Goal: Complete application form

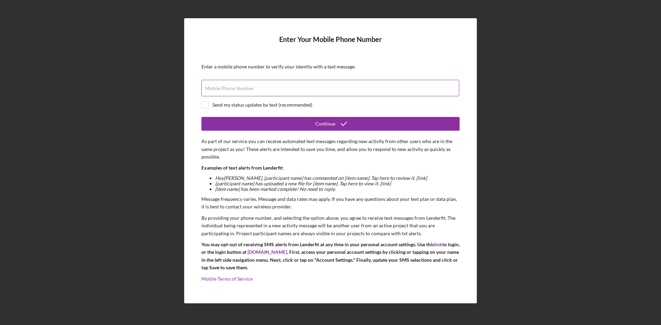
click at [227, 88] on label "Mobile Phone Number" at bounding box center [229, 89] width 49 height 6
click at [227, 88] on input "Mobile Phone Number" at bounding box center [330, 88] width 258 height 17
type input "[PHONE_NUMBER]"
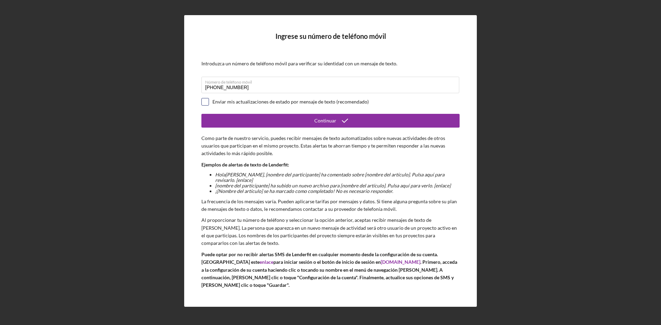
click at [203, 102] on input "checkbox" at bounding box center [205, 101] width 7 height 7
checkbox input "true"
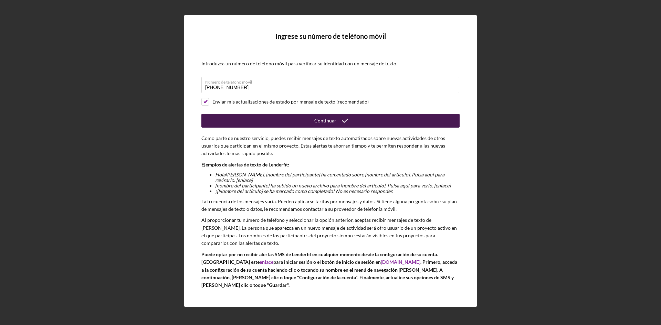
click at [314, 122] on button "Continuar" at bounding box center [330, 121] width 258 height 14
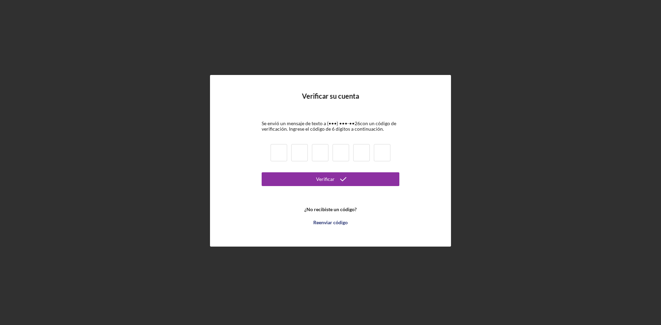
click at [278, 153] on input at bounding box center [279, 152] width 17 height 17
type input "2"
type input "4"
type input "2"
type input "7"
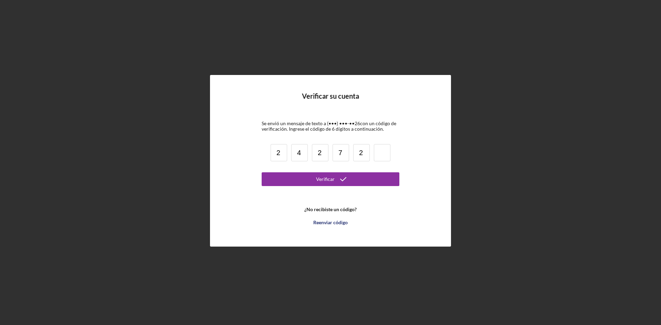
type input "2"
type input "3"
click at [335, 180] on icon "submit" at bounding box center [343, 179] width 17 height 17
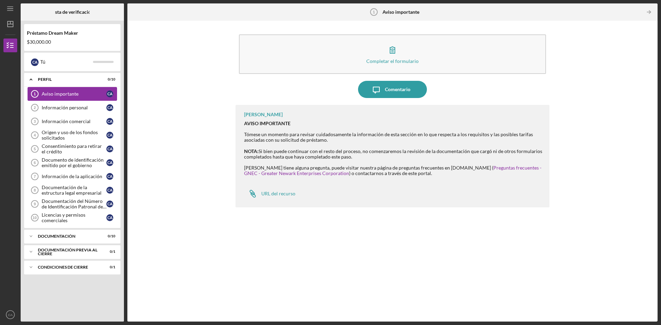
click at [75, 98] on link "Important Notice 1 Aviso importante C A" at bounding box center [72, 94] width 89 height 14
click at [86, 108] on font "Información personal" at bounding box center [65, 108] width 46 height 6
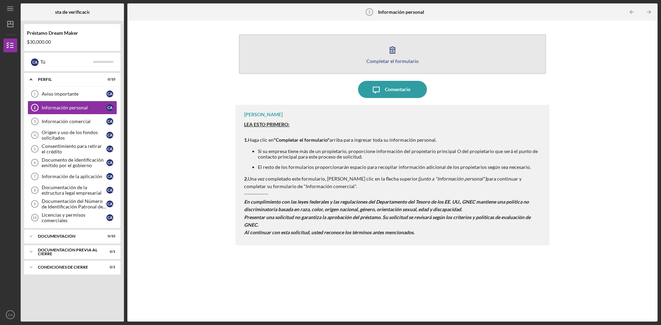
click at [420, 59] on button "Completar el formulario Forma" at bounding box center [392, 54] width 307 height 40
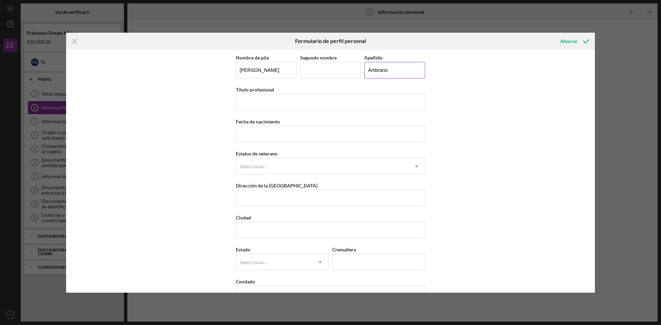
click at [369, 70] on input "Ambrano" at bounding box center [394, 70] width 61 height 17
type input "[PERSON_NAME]"
click at [463, 112] on div "Nombre de pila [PERSON_NAME] nombre [PERSON_NAME] Título profesional Fecha de n…" at bounding box center [330, 171] width 529 height 243
click at [247, 103] on input "Título profesional" at bounding box center [330, 102] width 189 height 17
click at [489, 95] on div "Nombre de pila [PERSON_NAME] nombre [PERSON_NAME] Título profesional Fecha de n…" at bounding box center [330, 171] width 529 height 243
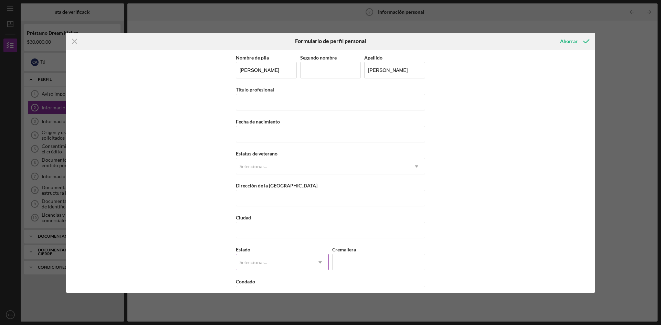
click at [318, 263] on icon "Icon/Dropdown Arrow" at bounding box center [320, 262] width 17 height 17
click at [457, 147] on div "Nombre de pila [PERSON_NAME] nombre [PERSON_NAME] Título profesional Fecha de n…" at bounding box center [330, 171] width 529 height 243
click at [256, 106] on input "Título profesional" at bounding box center [330, 102] width 189 height 17
click at [253, 95] on input "Título profesional" at bounding box center [330, 102] width 189 height 17
type input "Member"
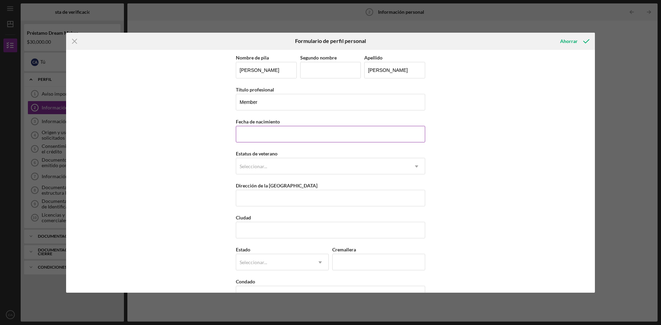
click at [270, 135] on input "Fecha de nacimiento" at bounding box center [330, 134] width 189 height 17
type input "[DATE]"
click at [278, 168] on div "Seleccionar..." at bounding box center [322, 167] width 172 height 16
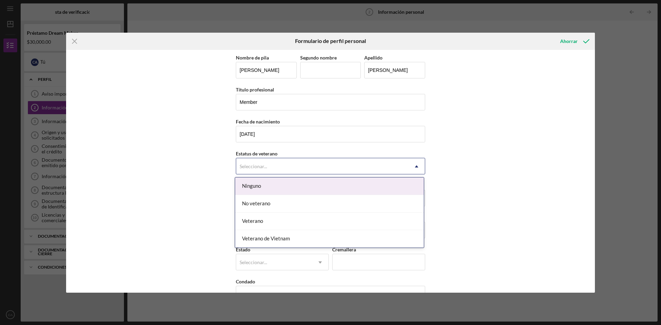
click at [273, 186] on div "Ninguno" at bounding box center [329, 187] width 189 height 18
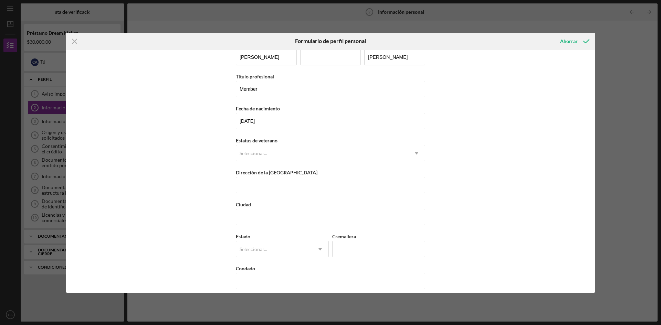
scroll to position [20, 0]
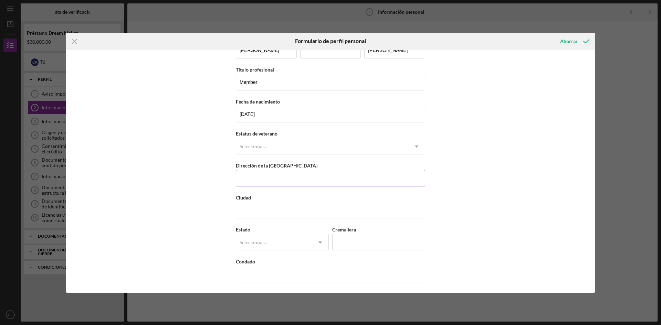
click at [291, 178] on input "Dirección de la [GEOGRAPHIC_DATA]" at bounding box center [330, 178] width 189 height 17
click at [265, 179] on input "Dirección de la [GEOGRAPHIC_DATA]" at bounding box center [330, 178] width 189 height 17
paste input "[STREET_ADDRESS]"
drag, startPoint x: 306, startPoint y: 177, endPoint x: 339, endPoint y: 176, distance: 32.7
click at [339, 176] on input "[STREET_ADDRESS]" at bounding box center [330, 178] width 189 height 17
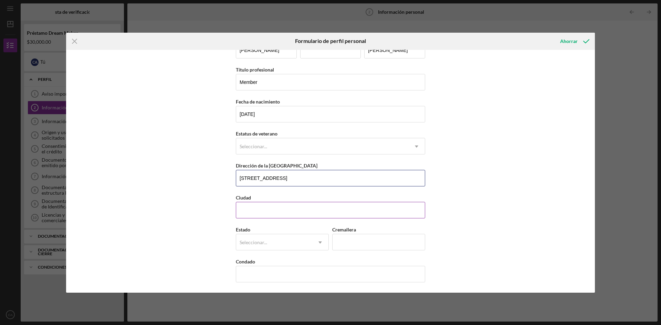
type input "[STREET_ADDRESS]"
click at [267, 212] on input "Ciudad" at bounding box center [330, 210] width 189 height 17
paste input "[GEOGRAPHIC_DATA]"
type input "[GEOGRAPHIC_DATA]"
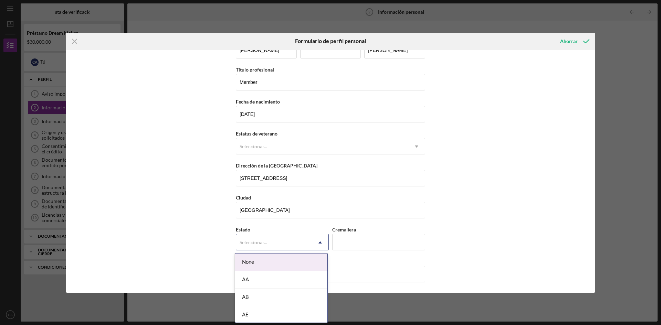
click at [254, 241] on font "Seleccionar..." at bounding box center [254, 243] width 28 height 6
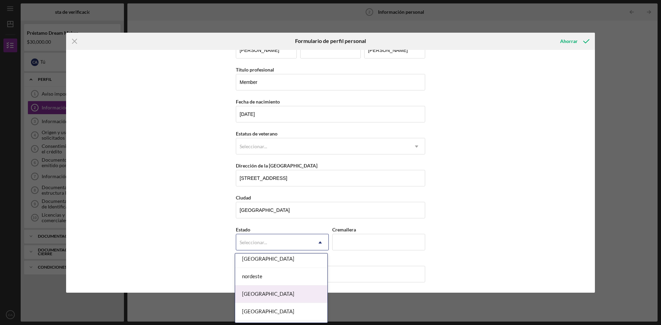
scroll to position [757, 0]
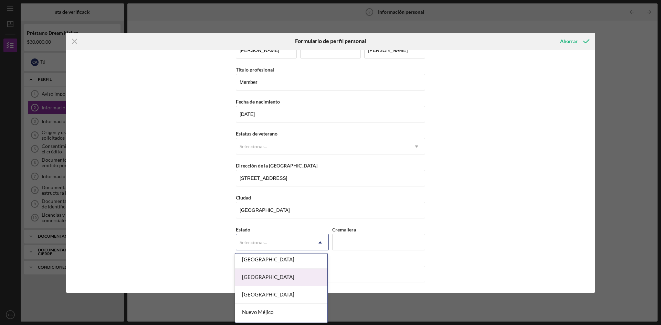
click at [268, 276] on font "[GEOGRAPHIC_DATA]" at bounding box center [268, 277] width 52 height 6
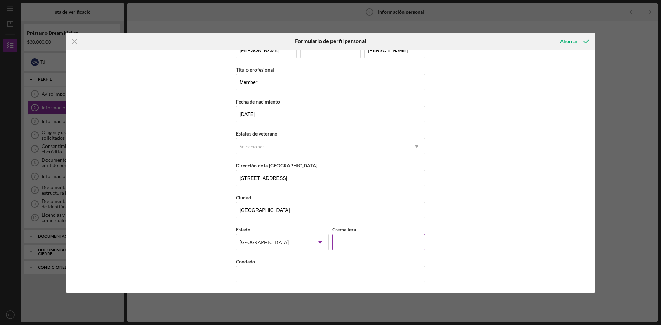
click at [362, 243] on input "Cremallera" at bounding box center [378, 242] width 93 height 17
click at [498, 207] on div "Nombre de pila [PERSON_NAME] nombre [PERSON_NAME] Título profesional Member Fec…" at bounding box center [330, 171] width 529 height 243
drag, startPoint x: 351, startPoint y: 179, endPoint x: 371, endPoint y: 178, distance: 20.0
click at [371, 178] on input "[STREET_ADDRESS]" at bounding box center [330, 178] width 189 height 17
click at [357, 241] on input "Cremallera" at bounding box center [378, 242] width 93 height 17
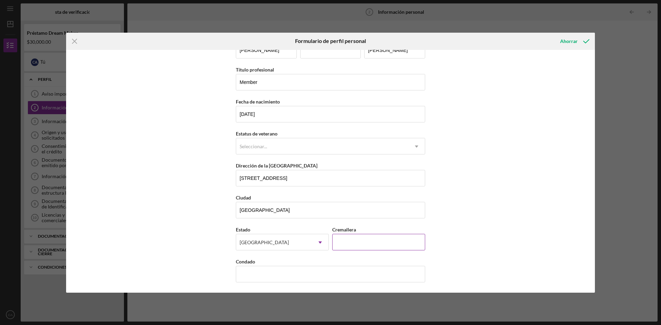
paste input "0888#"
click at [360, 243] on input "0888#" at bounding box center [378, 242] width 93 height 17
click at [353, 243] on input "0888#" at bounding box center [378, 242] width 93 height 17
click at [354, 226] on div "Zip" at bounding box center [378, 229] width 93 height 9
click at [352, 245] on input "0888#" at bounding box center [378, 242] width 93 height 17
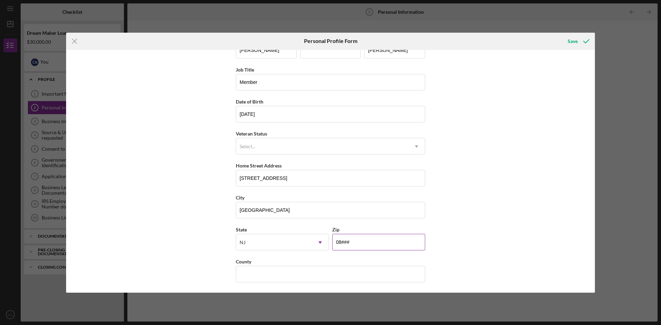
type input "0####"
type input "0888#"
click at [362, 178] on input "[STREET_ADDRESS]" at bounding box center [330, 178] width 189 height 17
type input "[STREET_ADDRESS]"
click at [354, 244] on input "0888#" at bounding box center [378, 242] width 93 height 17
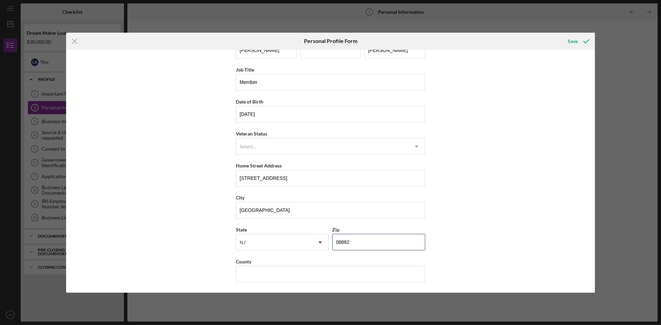
type input "08882"
click at [545, 213] on div "First Name [PERSON_NAME] Middle Name Last Name [PERSON_NAME] Job Title Member D…" at bounding box center [330, 171] width 529 height 243
click at [252, 271] on input "County" at bounding box center [330, 274] width 189 height 17
click at [455, 202] on div "First Name [PERSON_NAME] Middle Name Last Name [PERSON_NAME] Job Title Member D…" at bounding box center [330, 171] width 529 height 243
click at [260, 274] on input "County" at bounding box center [330, 274] width 189 height 17
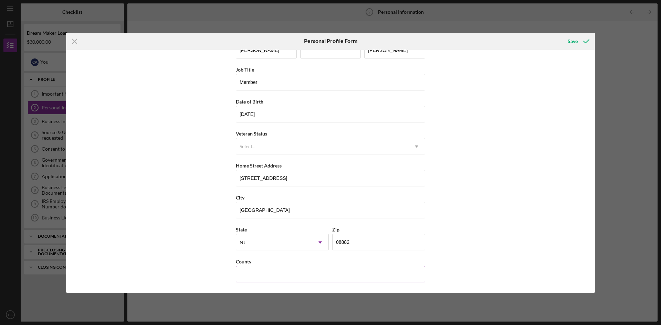
type input "b"
type input "B"
click at [256, 278] on input "County" at bounding box center [330, 274] width 189 height 17
paste input "[GEOGRAPHIC_DATA]"
type input "[GEOGRAPHIC_DATA]"
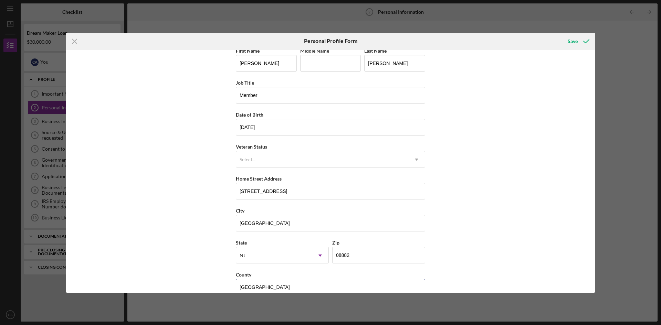
scroll to position [0, 0]
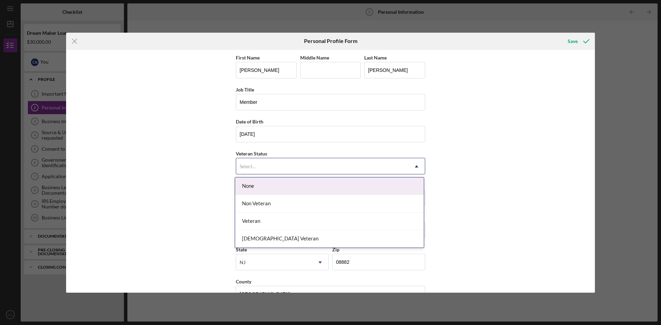
click at [281, 170] on div "Select..." at bounding box center [322, 167] width 172 height 16
click at [262, 189] on div "None" at bounding box center [329, 187] width 189 height 18
click at [267, 160] on div "Select..." at bounding box center [322, 167] width 172 height 16
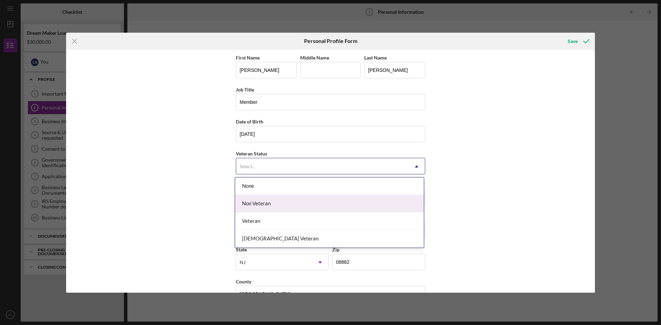
click at [265, 207] on div "Non Veteran" at bounding box center [329, 204] width 189 height 18
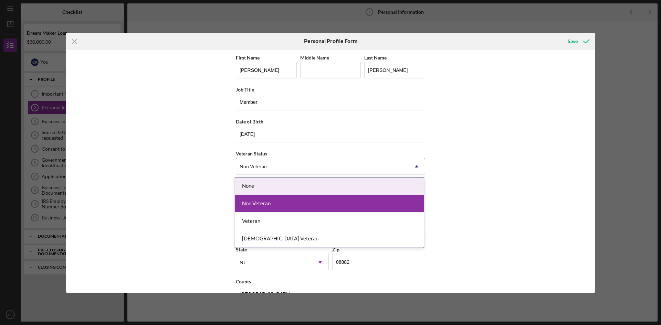
click at [414, 165] on icon "Icon/Dropdown Arrow" at bounding box center [416, 166] width 17 height 17
click at [484, 145] on div "First Name [PERSON_NAME] Middle Name Last Name [PERSON_NAME] Job Title Member D…" at bounding box center [330, 171] width 529 height 243
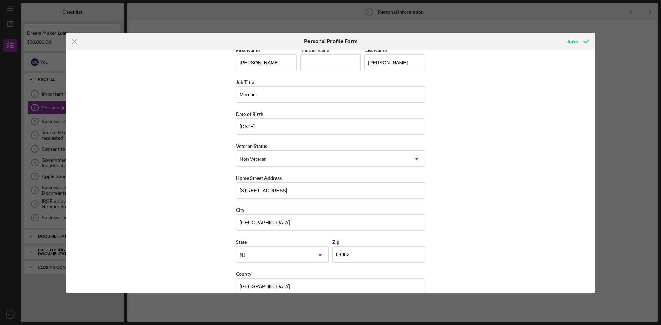
scroll to position [20, 0]
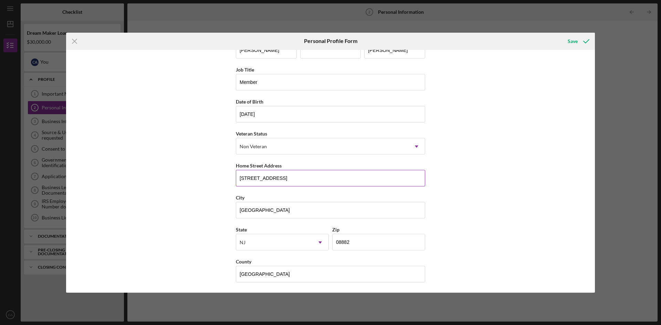
drag, startPoint x: 307, startPoint y: 179, endPoint x: 384, endPoint y: 179, distance: 77.4
click at [384, 179] on input "[STREET_ADDRESS]" at bounding box center [330, 178] width 189 height 17
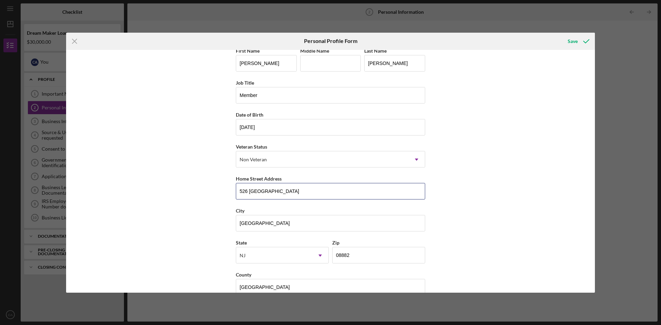
scroll to position [0, 0]
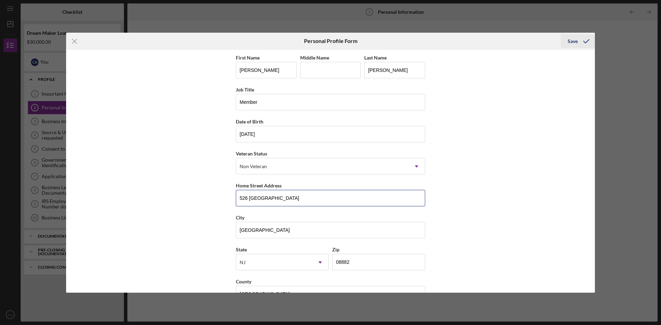
type input "526 [GEOGRAPHIC_DATA]"
click at [576, 42] on div "Save" at bounding box center [573, 41] width 10 height 14
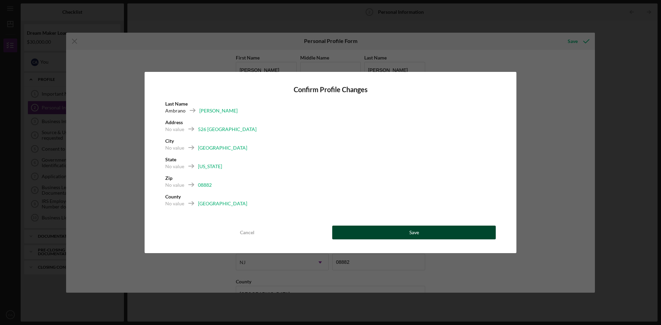
click at [420, 232] on button "Save" at bounding box center [414, 233] width 164 height 14
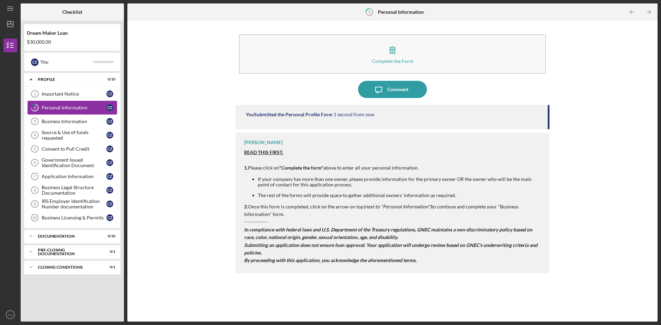
click at [62, 109] on div "Personal Information" at bounding box center [74, 108] width 65 height 6
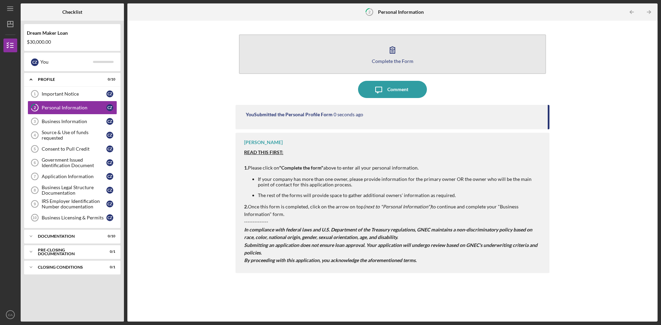
click at [392, 55] on icon "button" at bounding box center [392, 49] width 17 height 17
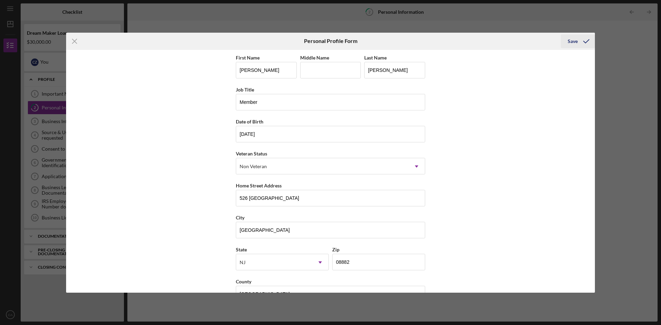
click at [579, 40] on icon "submit" at bounding box center [586, 41] width 17 height 17
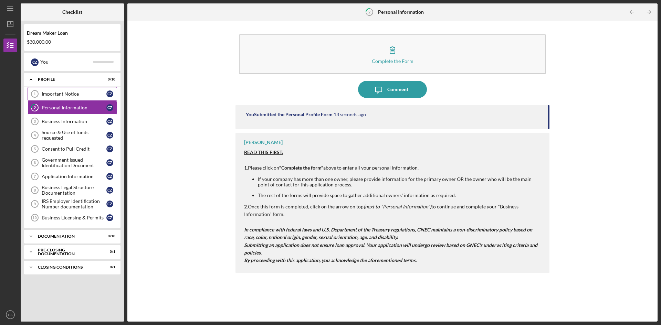
click at [61, 92] on div "Important Notice" at bounding box center [74, 94] width 65 height 6
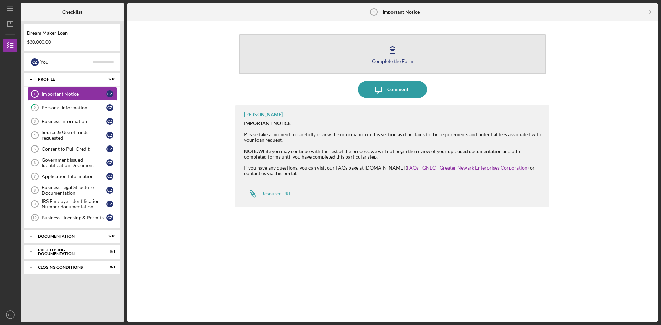
click at [378, 56] on button "Complete the Form Form" at bounding box center [392, 54] width 307 height 40
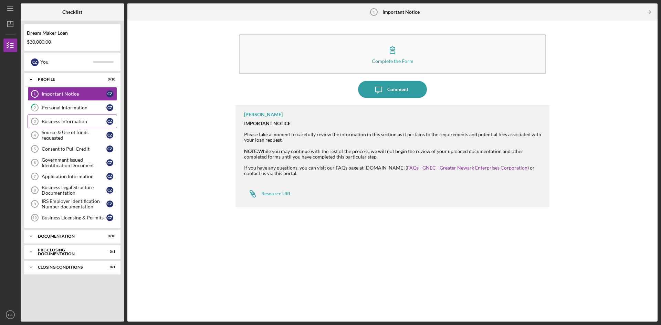
click at [66, 124] on div "Business Information" at bounding box center [74, 122] width 65 height 6
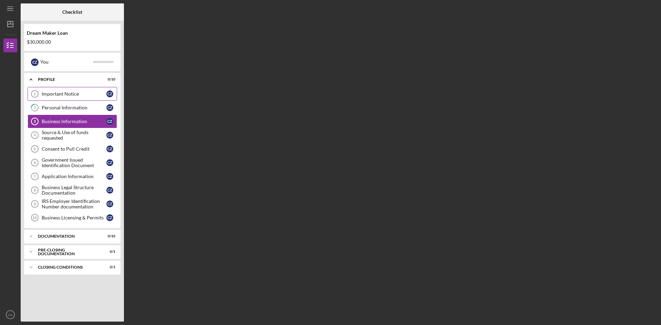
click at [66, 93] on div "Important Notice" at bounding box center [74, 94] width 65 height 6
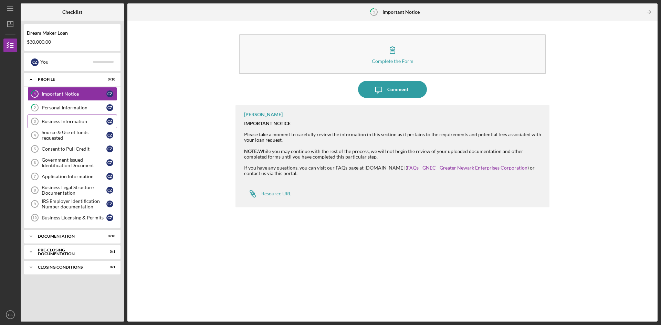
click at [63, 123] on div "Business Information" at bounding box center [74, 122] width 65 height 6
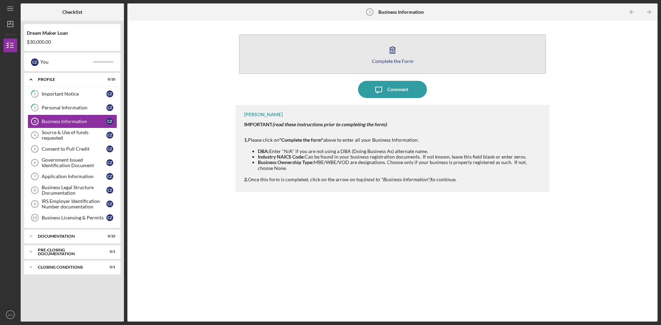
click at [388, 53] on icon "button" at bounding box center [392, 49] width 17 height 17
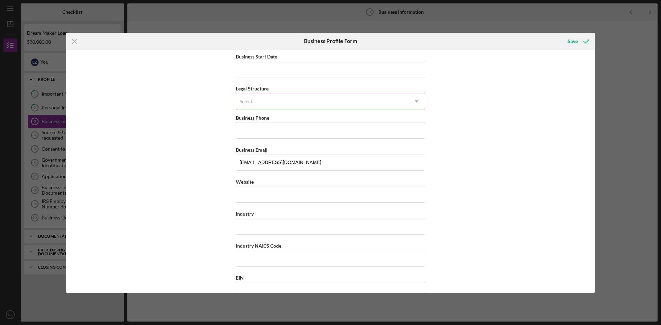
scroll to position [34, 0]
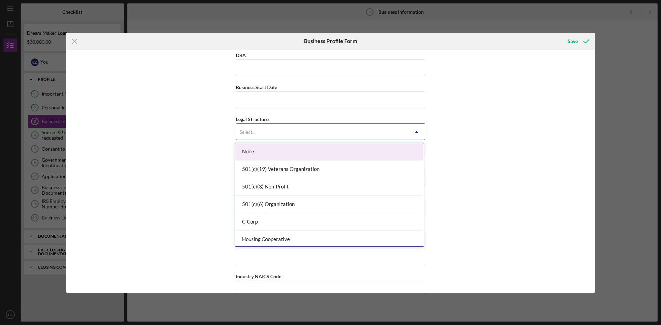
click at [414, 128] on icon "Icon/Dropdown Arrow" at bounding box center [416, 132] width 17 height 17
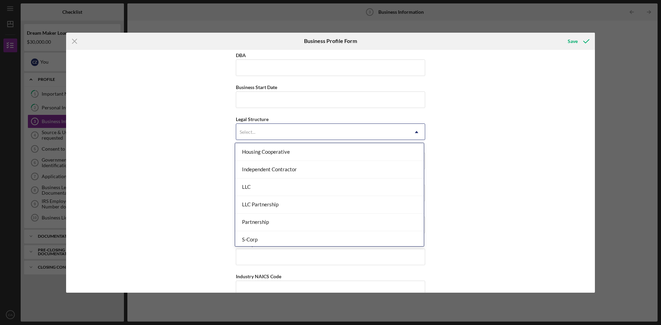
scroll to position [0, 0]
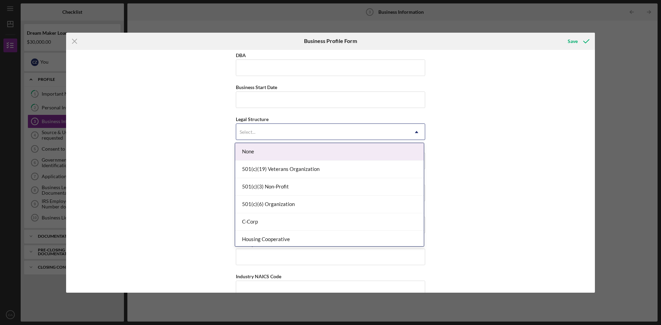
click at [287, 155] on div "None" at bounding box center [329, 152] width 189 height 18
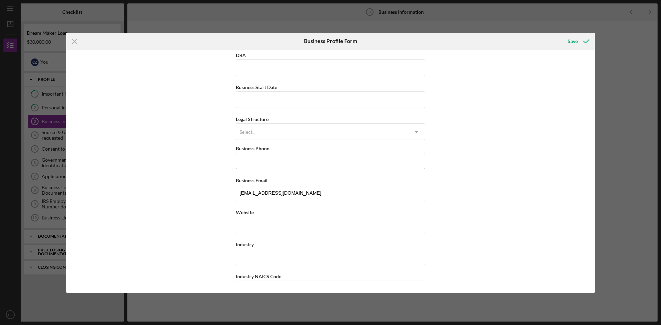
click at [293, 166] on input "Business Phone" at bounding box center [330, 161] width 189 height 17
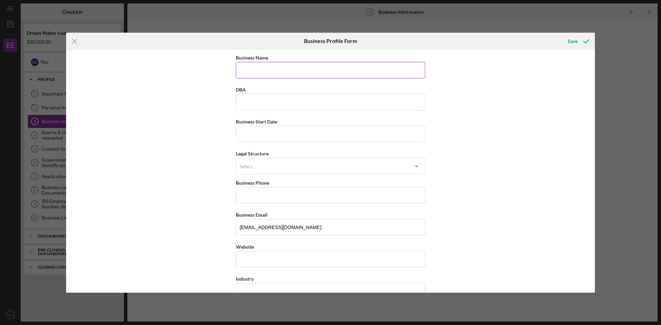
click at [296, 69] on input "Business Name" at bounding box center [330, 70] width 189 height 17
click at [463, 85] on div "Business Name Required DBA Business Start Date Legal Structure Select... Icon/D…" at bounding box center [330, 171] width 529 height 243
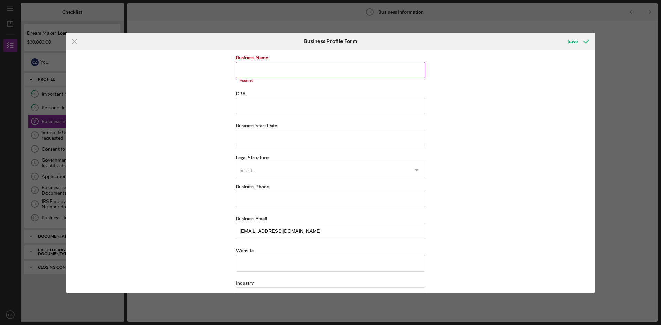
click at [268, 70] on input "Business Name" at bounding box center [330, 70] width 189 height 17
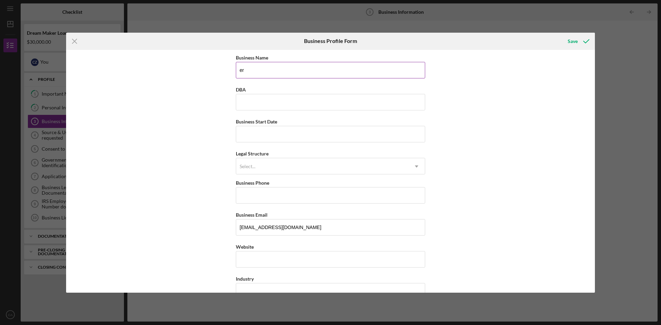
type input "e"
type input "[EMAIL_ADDRESS][DOMAIN_NAME]"
click at [474, 115] on div "Business Name [EMAIL_ADDRESS][DOMAIN_NAME] DBA Business Start Date Legal Struct…" at bounding box center [330, 171] width 529 height 243
click at [292, 106] on input "DBA" at bounding box center [330, 102] width 189 height 17
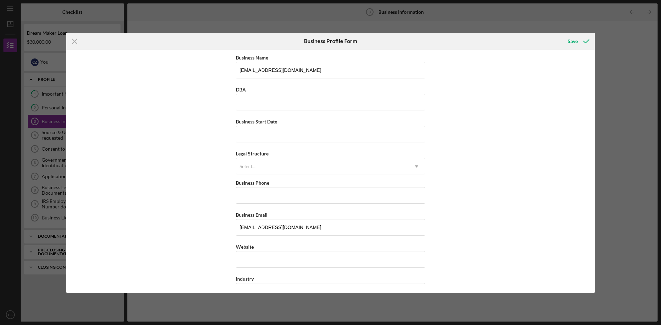
click at [496, 117] on div "Nombre de la empresa [EMAIL_ADDRESS][DOMAIN_NAME] DBA Fecha de inicio de la act…" at bounding box center [330, 171] width 529 height 243
click at [249, 130] on input "Fecha de inicio de la actividad empresarial" at bounding box center [330, 134] width 189 height 17
type input "[DATE]"
click at [269, 165] on div "Seleccionar..." at bounding box center [322, 167] width 172 height 16
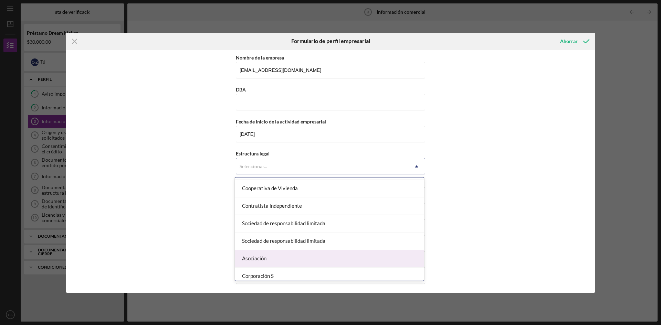
scroll to position [101, 0]
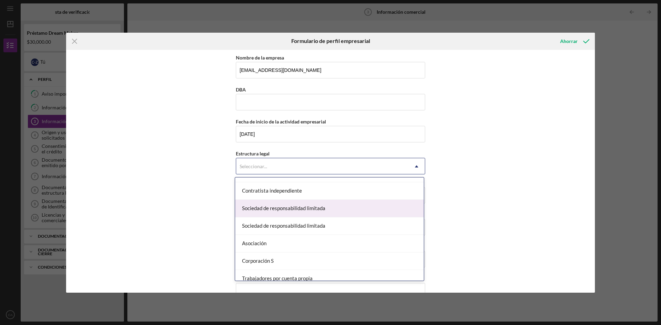
click at [300, 210] on font "Sociedad de responsabilidad limitada" at bounding box center [283, 208] width 83 height 6
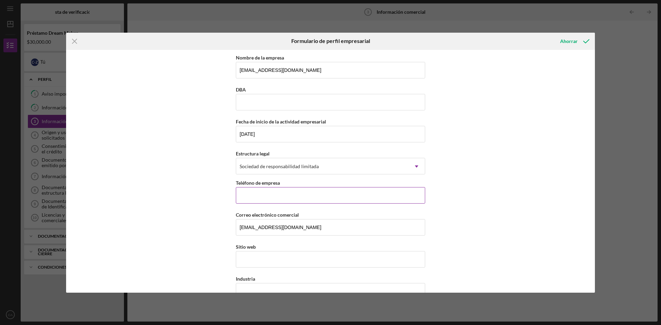
click at [258, 195] on input "Teléfono de empresa" at bounding box center [330, 195] width 189 height 17
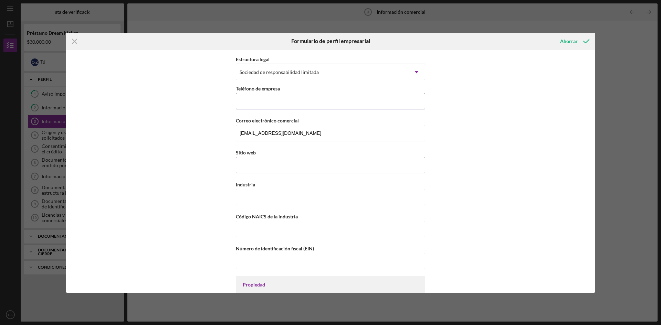
scroll to position [103, 0]
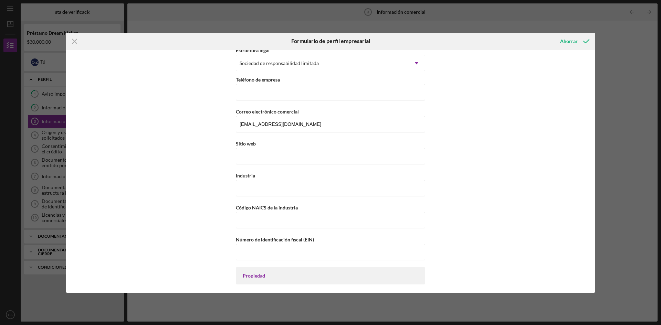
click at [539, 127] on div "Nombre de la empresa [EMAIL_ADDRESS][DOMAIN_NAME] DBA Fecha de inicio de la act…" at bounding box center [330, 171] width 529 height 243
click at [274, 220] on input "Código NAICS de la industria" at bounding box center [330, 220] width 189 height 17
type input "81212"
click at [317, 252] on input "Número de identificación fiscal (EIN)" at bounding box center [330, 252] width 189 height 17
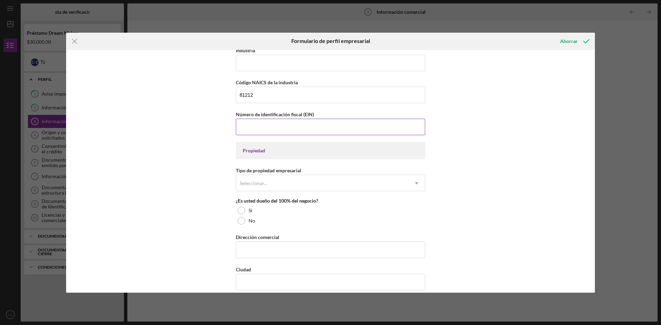
scroll to position [241, 0]
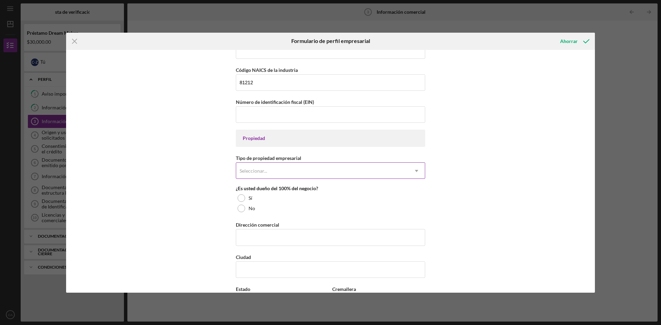
click at [365, 170] on div "Seleccionar..." at bounding box center [322, 171] width 172 height 16
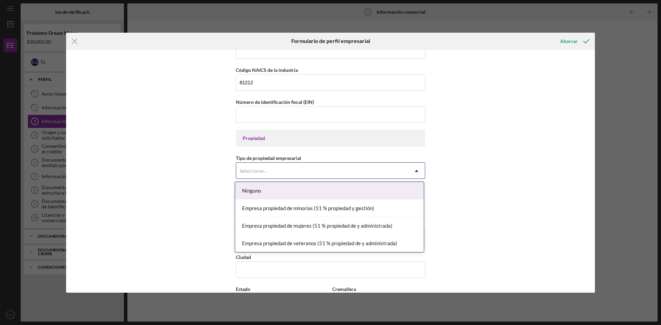
click at [261, 191] on font "Ninguno" at bounding box center [251, 191] width 19 height 6
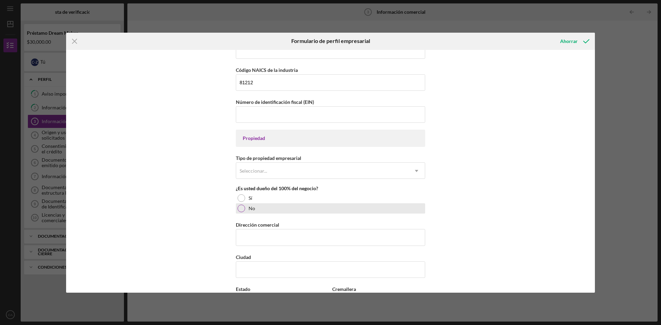
click at [239, 209] on div at bounding box center [242, 209] width 8 height 8
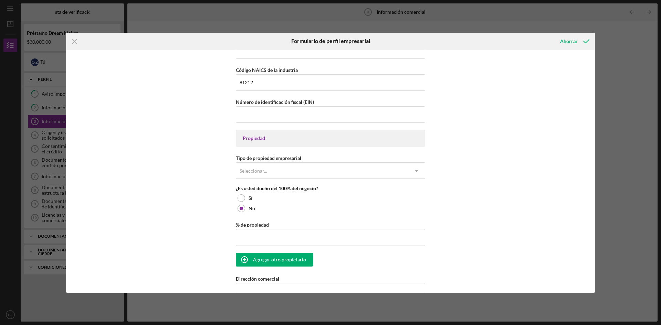
click at [285, 218] on div "Nombre de la empresa [EMAIL_ADDRESS][DOMAIN_NAME] DBA Fecha de inicio de la act…" at bounding box center [330, 187] width 189 height 751
click at [266, 236] on input "% de propiedad" at bounding box center [330, 237] width 189 height 17
type input "50.00%"
click at [523, 163] on div "Nombre de la empresa [EMAIL_ADDRESS][DOMAIN_NAME] DBA Fecha de inicio de la act…" at bounding box center [330, 171] width 529 height 243
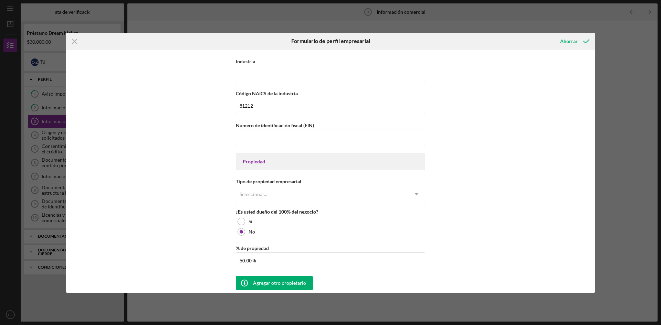
scroll to position [207, 0]
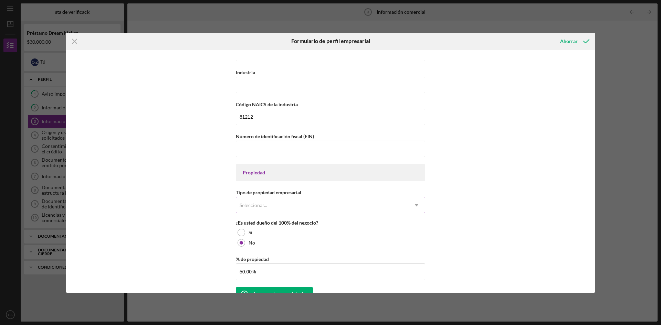
click at [310, 205] on div "Seleccionar..." at bounding box center [322, 206] width 172 height 16
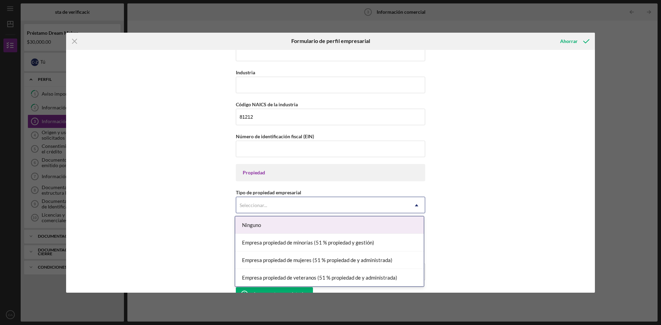
click at [249, 227] on font "Ninguno" at bounding box center [251, 225] width 19 height 6
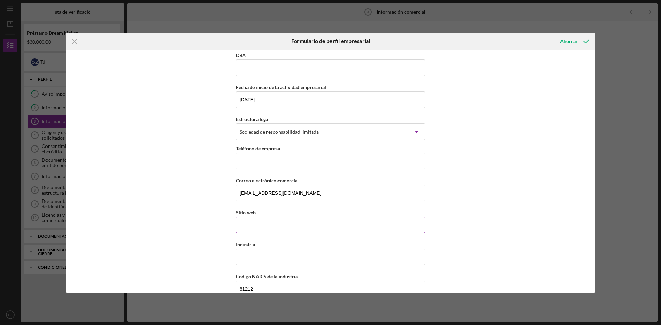
scroll to position [69, 0]
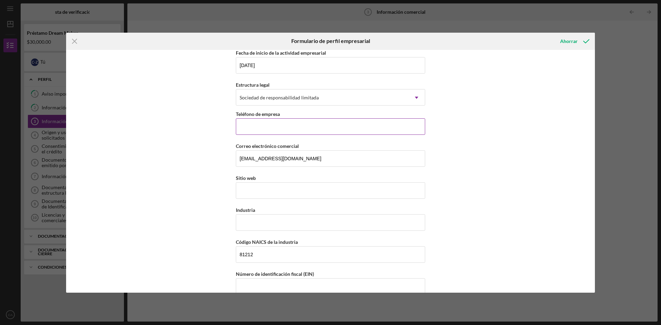
click at [289, 124] on input "Teléfono de empresa" at bounding box center [330, 126] width 189 height 17
click at [264, 125] on input "Teléfono de empresa" at bounding box center [330, 126] width 189 height 17
paste input "[PHONE_NUMBER]"
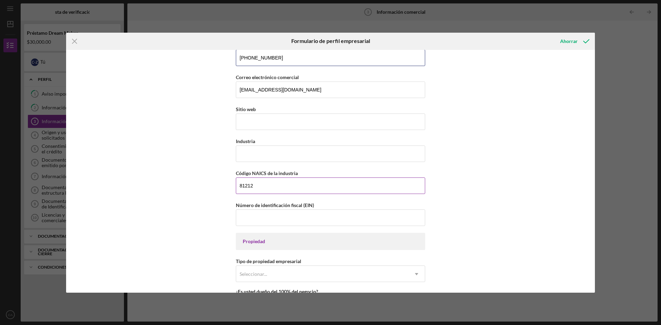
scroll to position [172, 0]
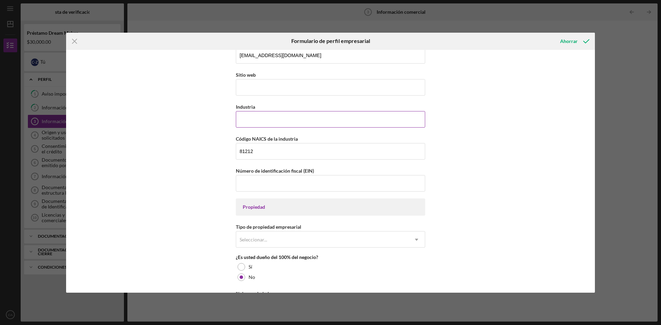
type input "[PHONE_NUMBER]"
click at [266, 118] on input "Industria" at bounding box center [330, 119] width 189 height 17
click at [283, 117] on input "Industria" at bounding box center [330, 119] width 189 height 17
paste input "Beauty Salons"
type input "Beauty Salons"
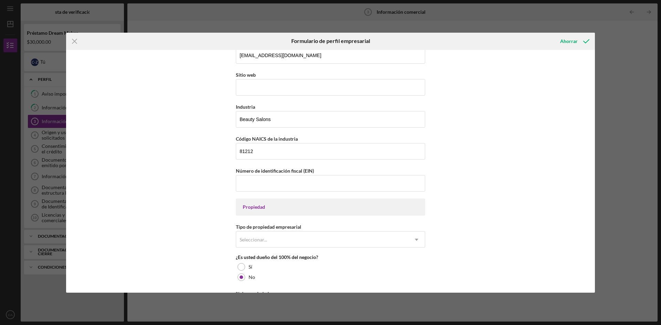
click at [350, 129] on div "Nombre de la empresa [EMAIL_ADDRESS][DOMAIN_NAME] DBA Fecha de inicio de la act…" at bounding box center [330, 256] width 189 height 751
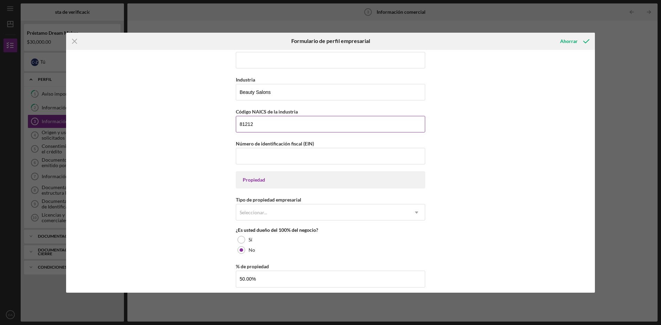
scroll to position [241, 0]
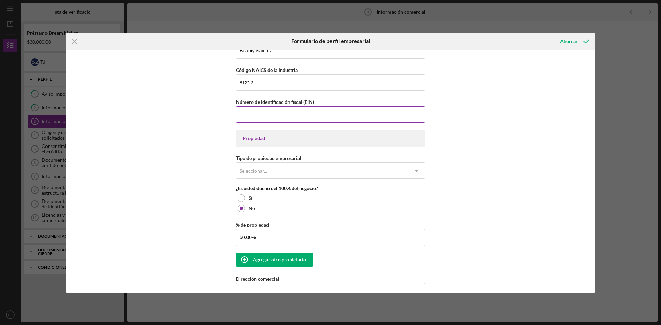
click at [273, 114] on input "Número de identificación fiscal (EIN)" at bounding box center [330, 114] width 189 height 17
type input "[US_EMPLOYER_IDENTIFICATION_NUMBER]"
click at [506, 143] on div "Nombre de la empresa [EMAIL_ADDRESS][DOMAIN_NAME] DBA Fecha de inicio de la act…" at bounding box center [330, 171] width 529 height 243
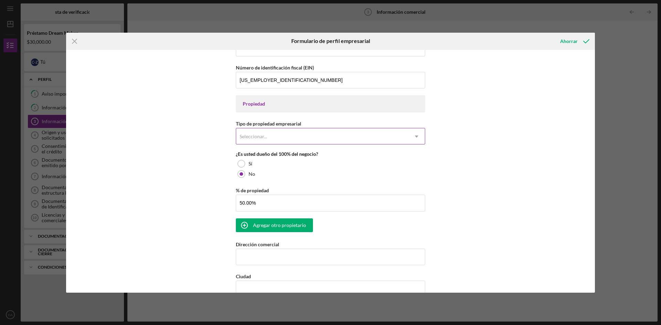
click at [360, 135] on div "Seleccionar..." at bounding box center [322, 137] width 172 height 16
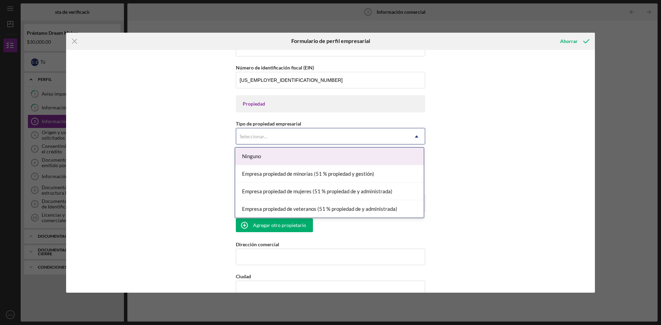
click at [285, 157] on div "Ninguno" at bounding box center [329, 157] width 189 height 18
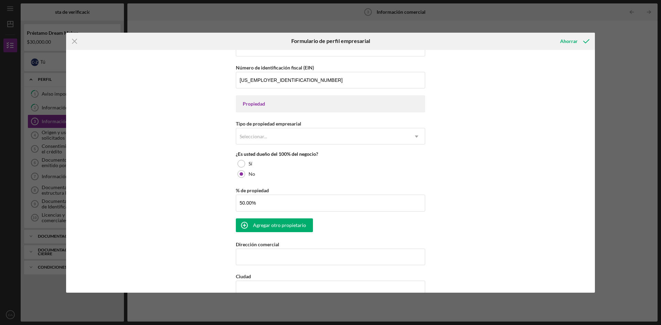
scroll to position [379, 0]
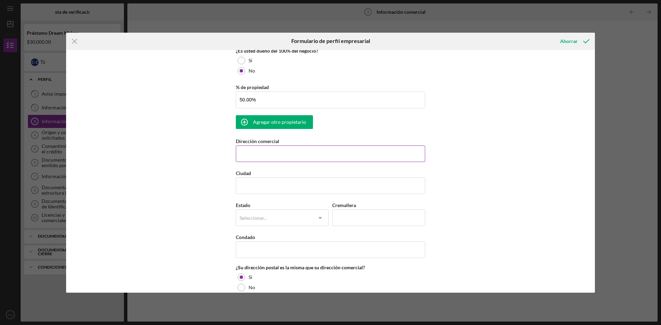
click at [278, 157] on input "Dirección comercial" at bounding box center [330, 154] width 189 height 17
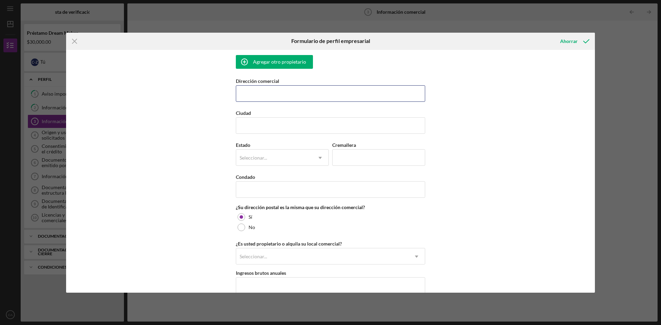
scroll to position [514, 0]
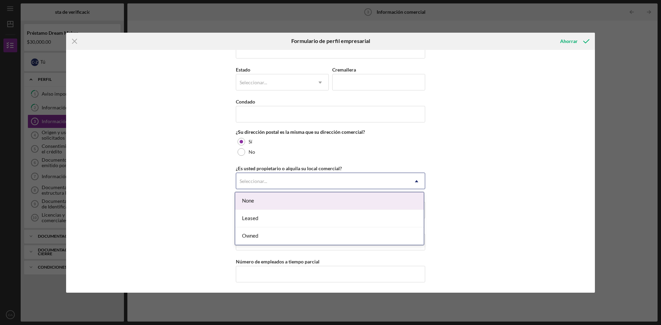
click at [414, 179] on icon "Icon/Dropdown Arrow" at bounding box center [416, 181] width 17 height 17
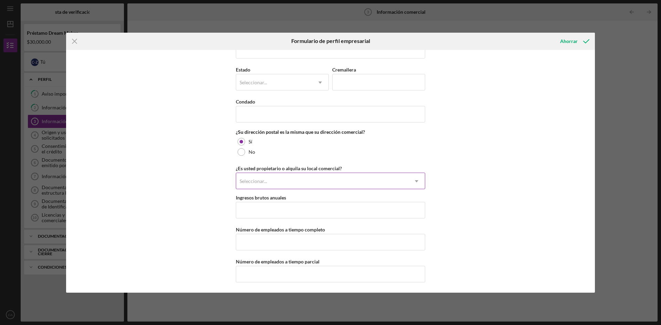
click at [414, 179] on icon "Icon/Dropdown Arrow" at bounding box center [416, 181] width 17 height 17
click at [342, 235] on input "Número de empleados a tiempo completo" at bounding box center [330, 242] width 189 height 17
click at [554, 215] on div "Nombre de la empresa [EMAIL_ADDRESS][DOMAIN_NAME] DBA Fecha de inicio de la act…" at bounding box center [330, 171] width 529 height 243
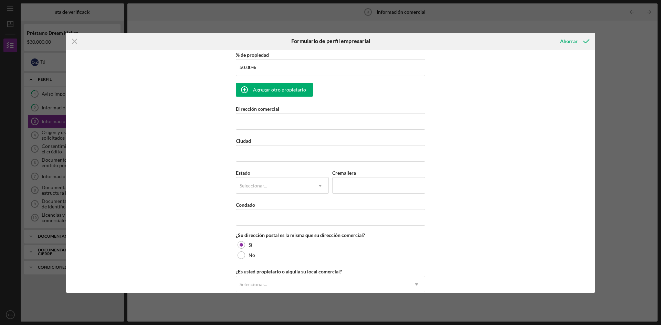
click at [615, 78] on div "Icon/Menu Close Formulario de perfil empresarial Ahorrar Nombre de la empresa […" at bounding box center [330, 162] width 661 height 325
click at [568, 42] on font "Ahorrar" at bounding box center [569, 41] width 18 height 6
